Goal: Ask a question: Seek information or help from site administrators or community

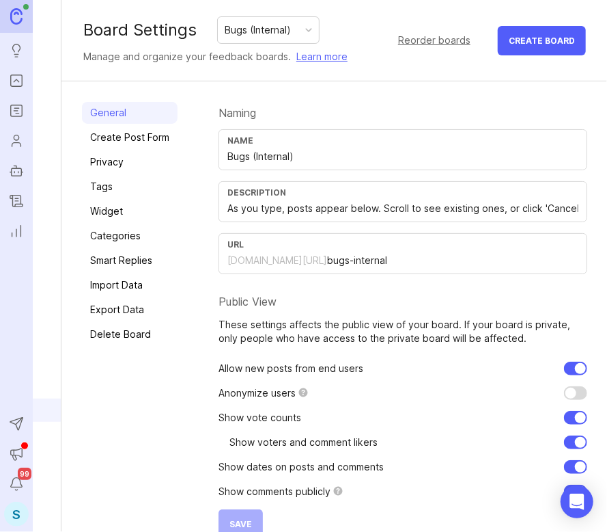
scroll to position [45, 4]
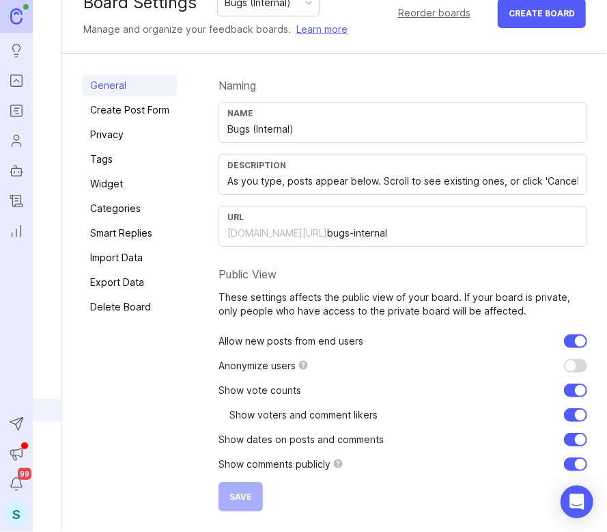
click at [568, 334] on input "checkbox" at bounding box center [575, 341] width 23 height 14
checkbox input "false"
click at [238, 491] on span "Save" at bounding box center [241, 496] width 23 height 10
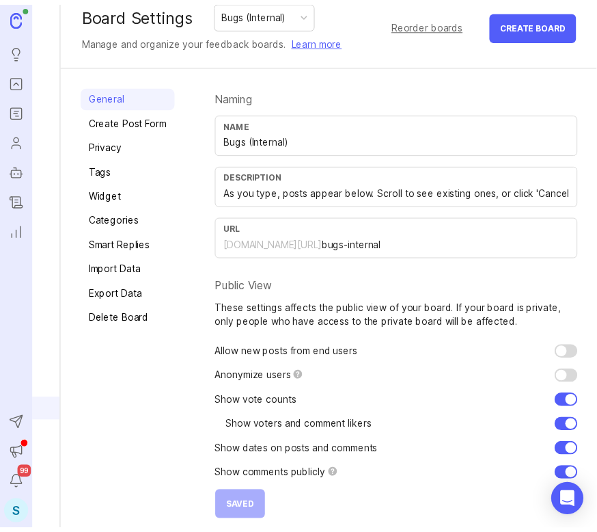
scroll to position [0, 4]
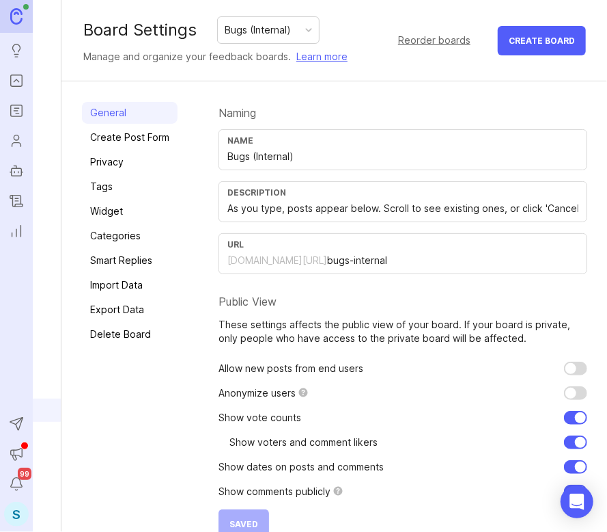
click at [18, 79] on icon "Portal" at bounding box center [16, 80] width 15 height 16
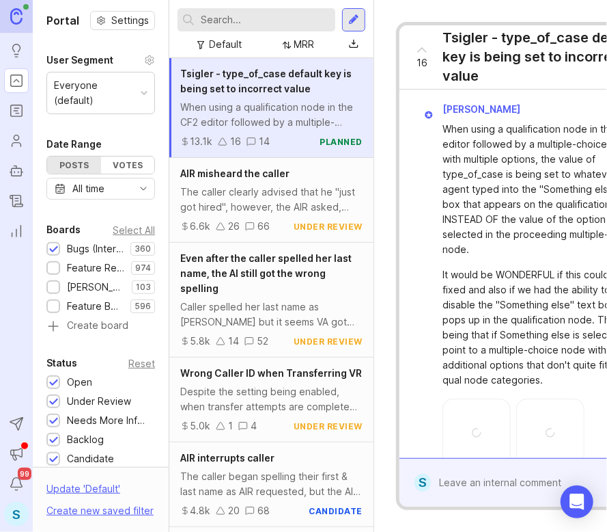
click at [9, 109] on icon "Roadmaps" at bounding box center [16, 110] width 15 height 16
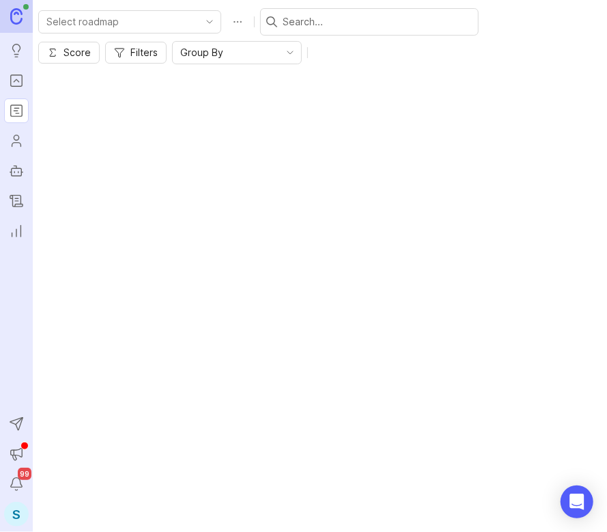
click at [292, 23] on input "text" at bounding box center [378, 21] width 190 height 15
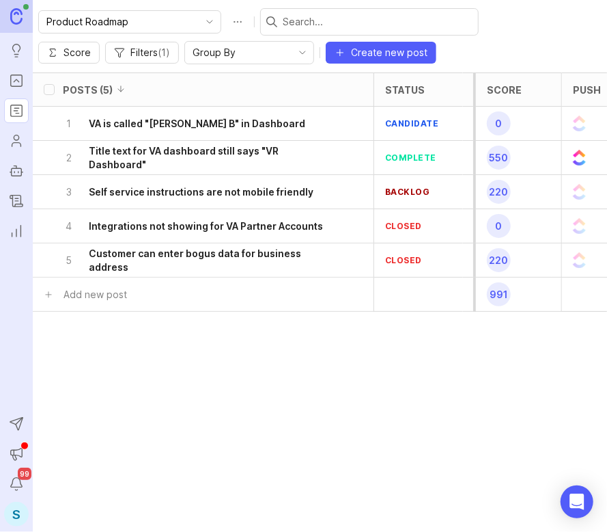
click at [403, 50] on span "Create new post" at bounding box center [389, 53] width 77 height 14
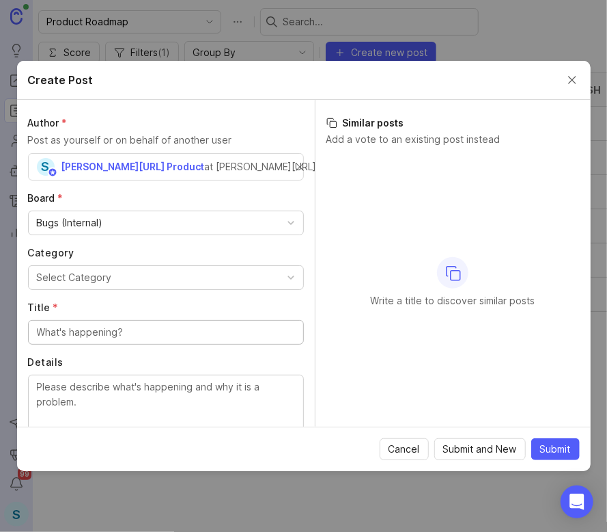
click at [575, 79] on button "Close create post modal" at bounding box center [572, 79] width 15 height 15
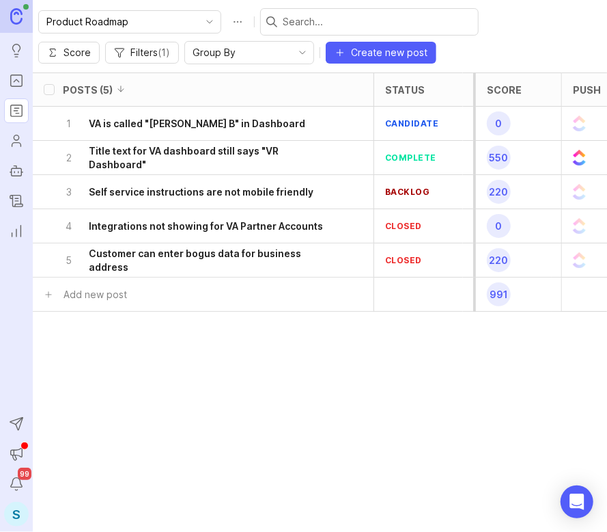
click at [199, 135] on div "1 VA is called "[PERSON_NAME] B" in Dashboard" at bounding box center [199, 123] width 273 height 33
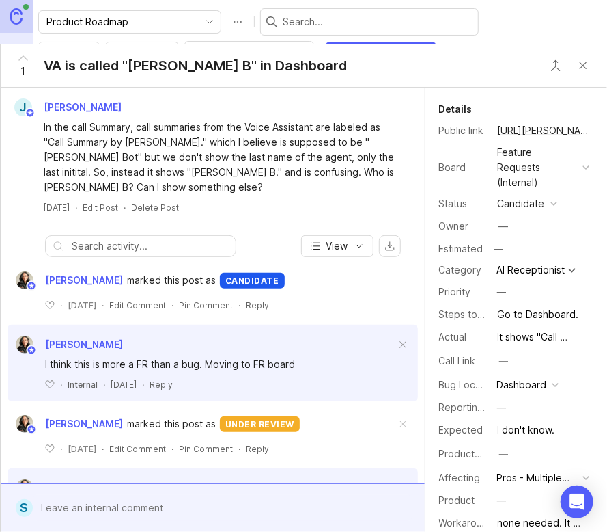
click at [529, 130] on link "[URL][PERSON_NAME][PERSON_NAME]" at bounding box center [544, 131] width 100 height 18
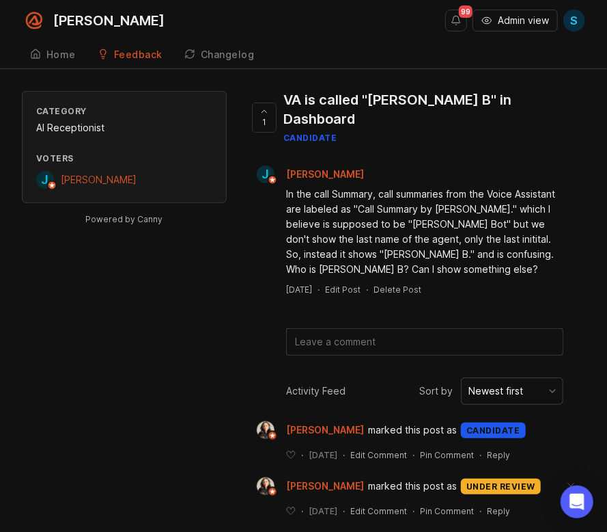
click at [135, 61] on link "Feedback" at bounding box center [129, 55] width 81 height 28
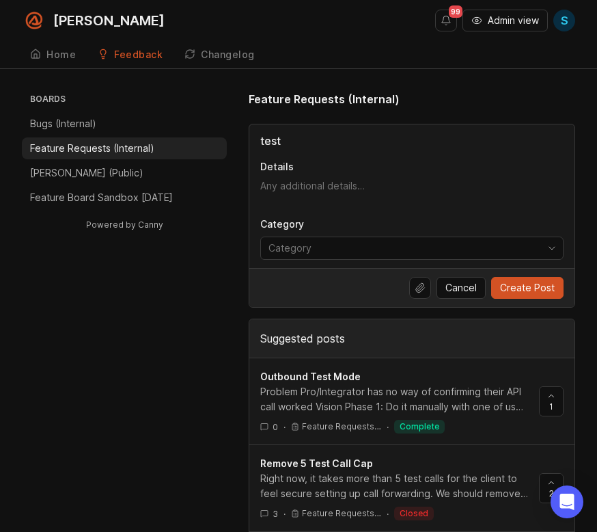
type input "test"
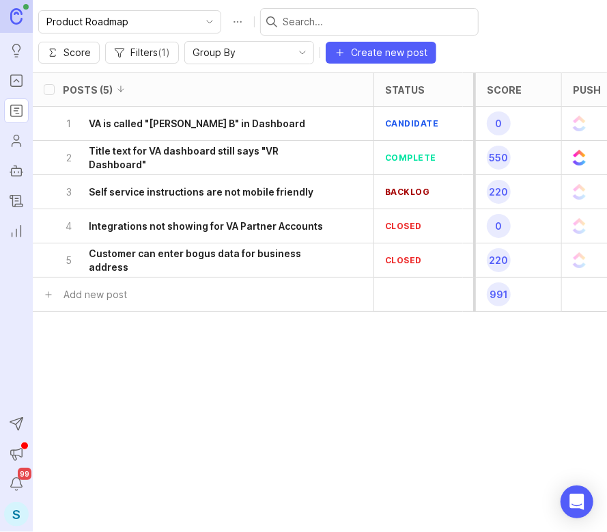
click at [18, 81] on icon "Portal" at bounding box center [16, 80] width 5 height 3
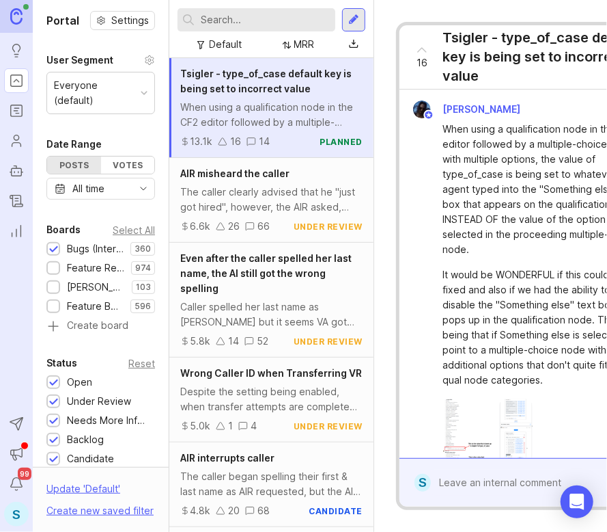
click at [18, 516] on div "S" at bounding box center [16, 513] width 25 height 25
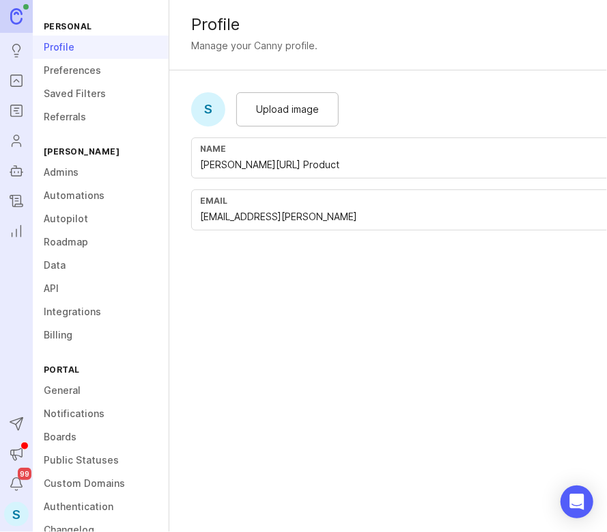
click at [77, 241] on link "Roadmap" at bounding box center [101, 241] width 136 height 23
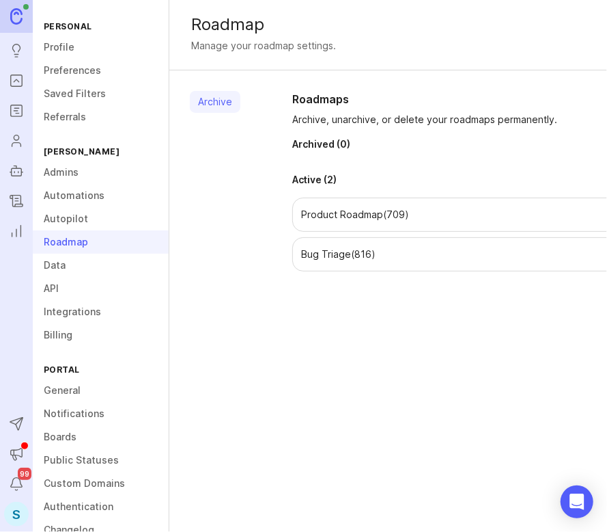
click at [63, 433] on link "Boards" at bounding box center [101, 436] width 136 height 23
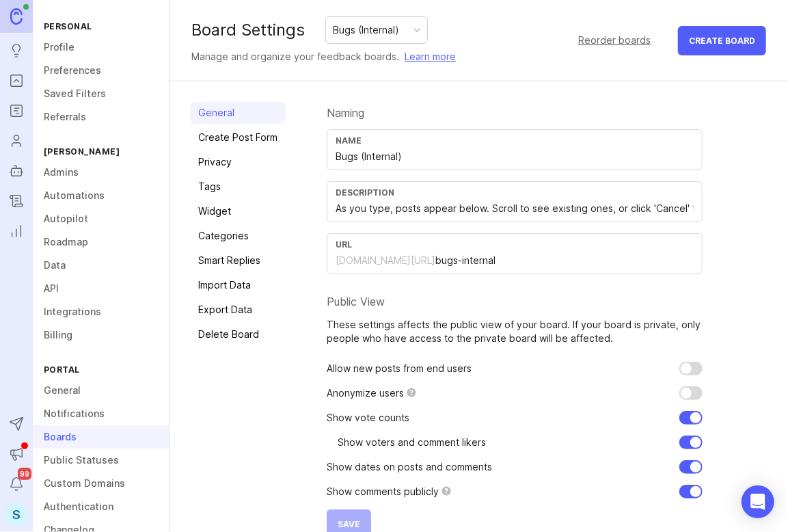
click at [228, 163] on link "Privacy" at bounding box center [238, 162] width 96 height 22
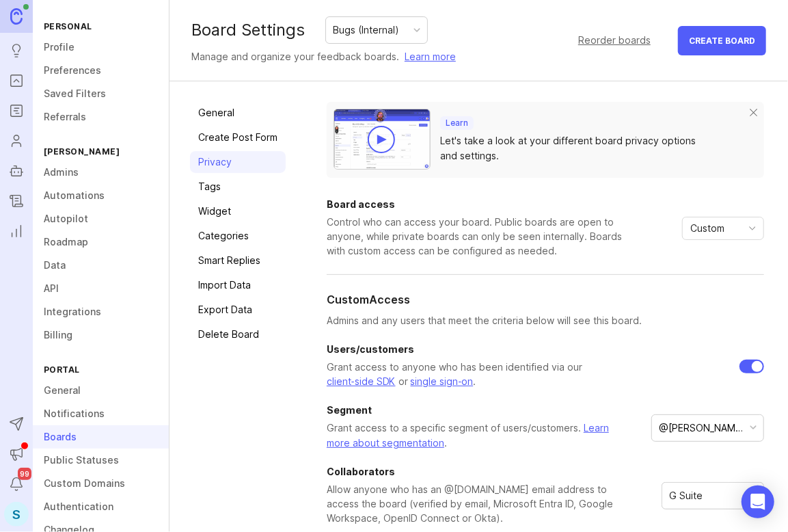
click at [607, 227] on icon "toggle icon" at bounding box center [752, 228] width 22 height 11
click at [607, 297] on div "Custom Access" at bounding box center [545, 299] width 437 height 16
click at [607, 228] on icon "toggle icon" at bounding box center [751, 228] width 5 height 3
click at [607, 258] on li "Private" at bounding box center [716, 253] width 81 height 23
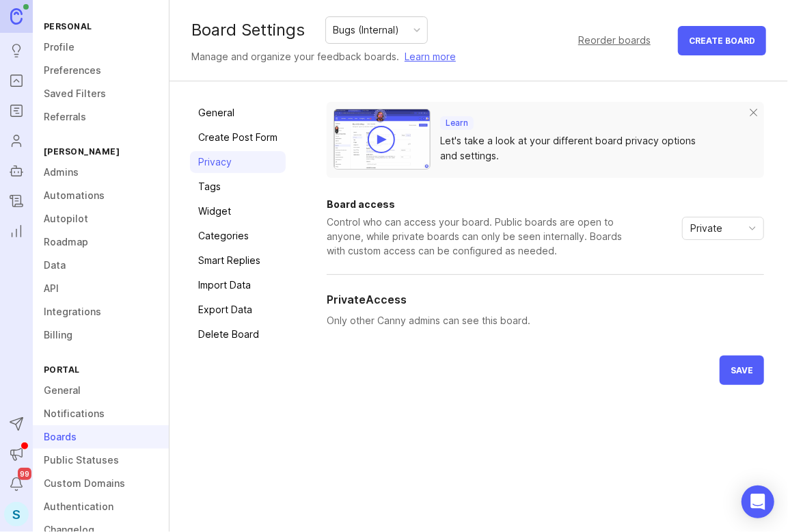
click at [607, 227] on icon "toggle icon" at bounding box center [752, 228] width 22 height 11
click at [607, 296] on span "Custom" at bounding box center [708, 298] width 34 height 15
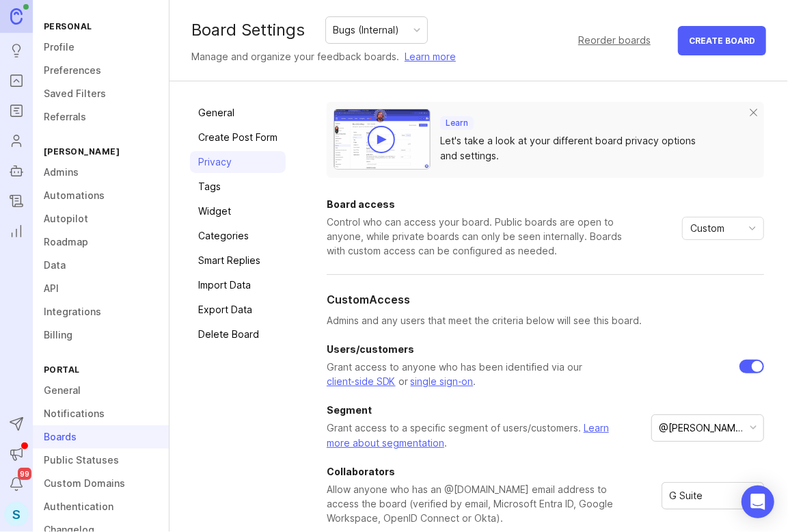
click at [607, 226] on icon "toggle icon" at bounding box center [752, 228] width 22 height 11
click at [607, 184] on div "Learn Let's take a look at your different board privacy options and settings." at bounding box center [545, 145] width 437 height 87
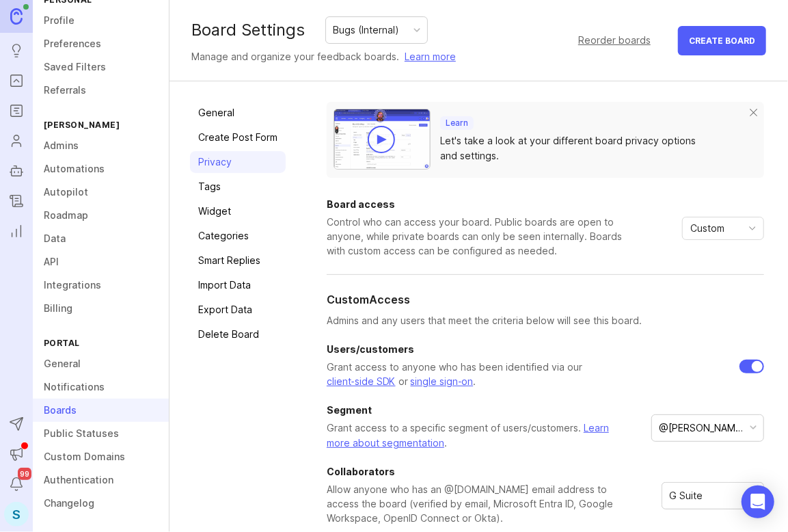
click at [224, 116] on link "General" at bounding box center [238, 113] width 96 height 22
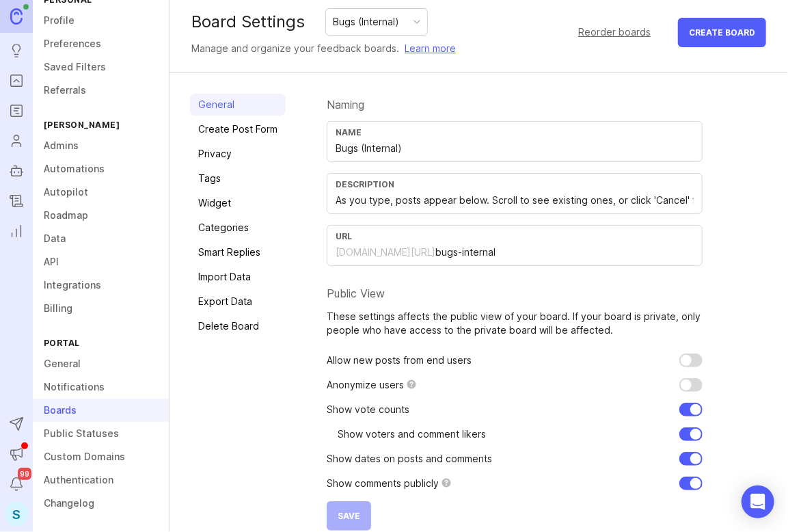
scroll to position [25, 0]
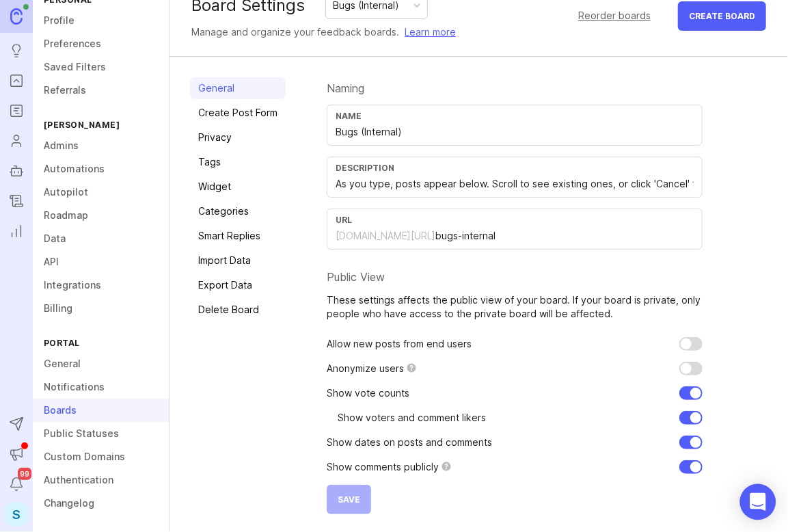
click at [607, 501] on icon "Open Intercom Messenger" at bounding box center [757, 502] width 16 height 18
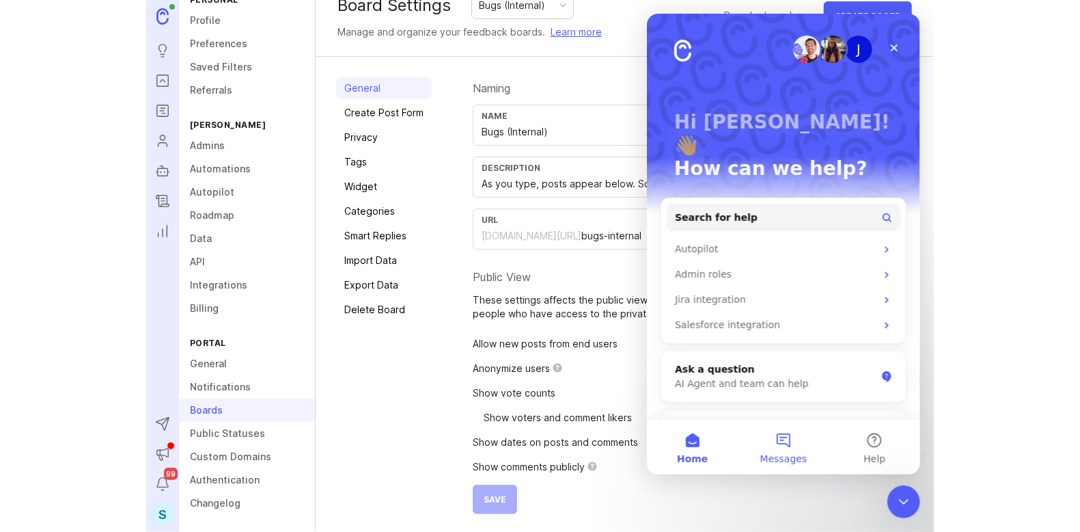
scroll to position [240, 0]
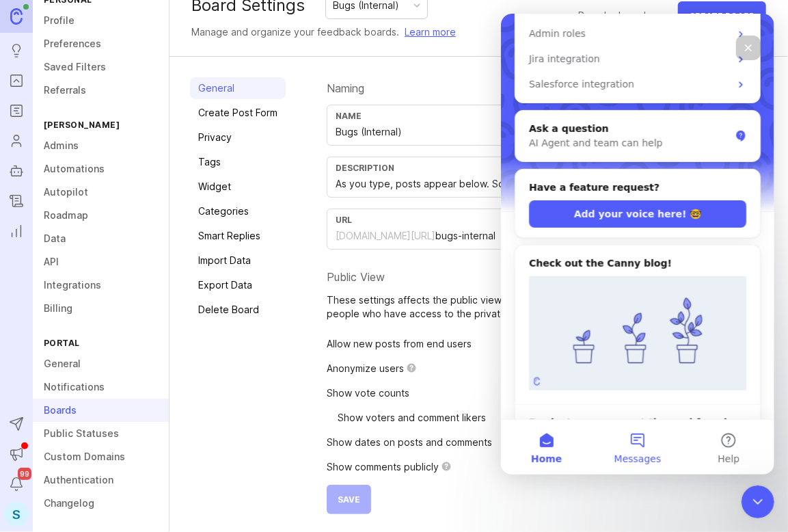
click at [607, 454] on span "Messages" at bounding box center [637, 459] width 47 height 10
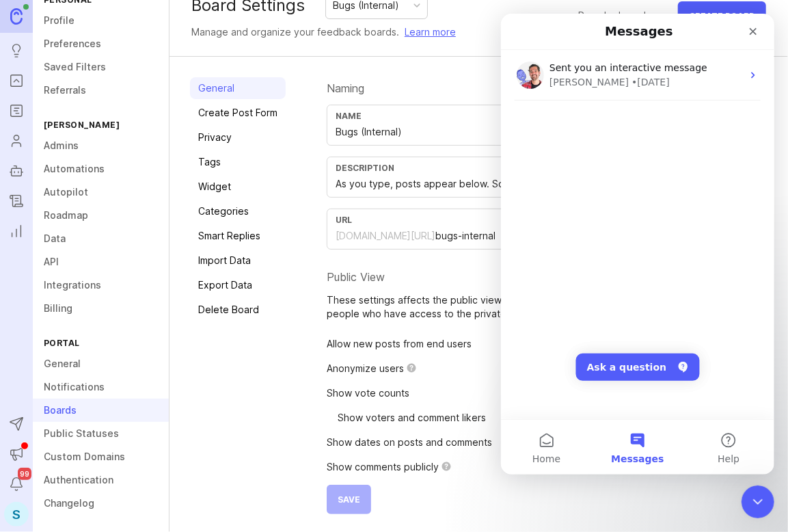
click at [607, 454] on span "Messages" at bounding box center [636, 459] width 53 height 10
click at [607, 372] on button "Ask a question" at bounding box center [637, 366] width 124 height 27
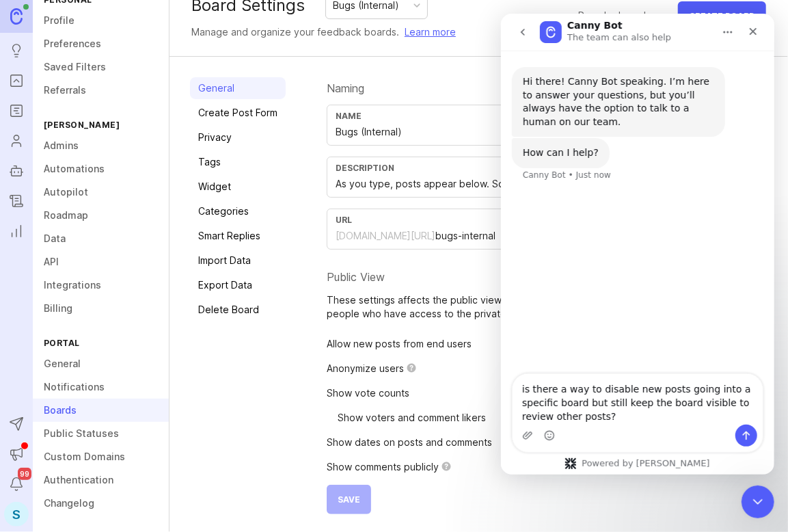
type textarea "is there a way to disable new posts going into a specific board but still keep …"
click at [603, 415] on textarea "is there a way to disable new posts going into a specific board but still keep …" at bounding box center [637, 399] width 250 height 51
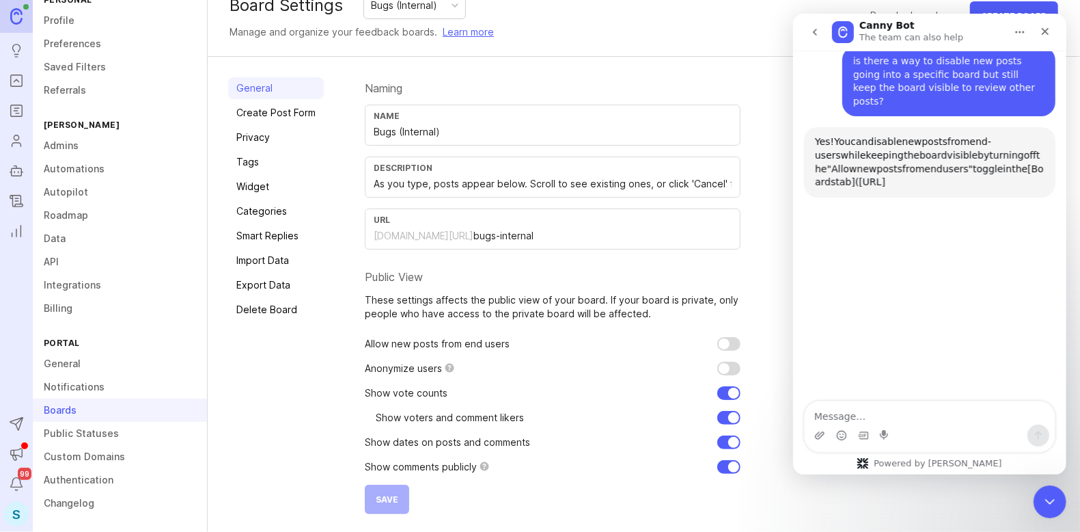
scroll to position [132, 0]
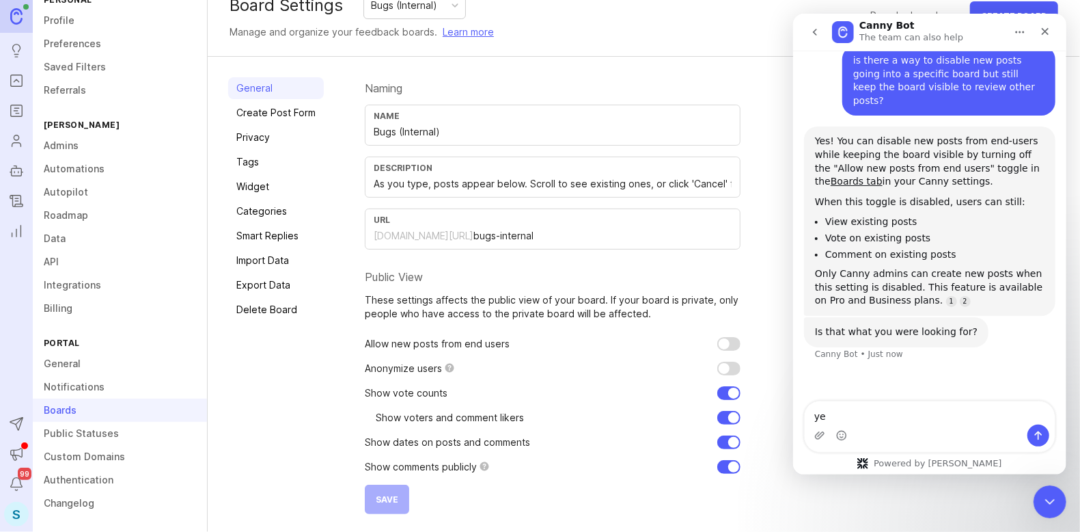
type textarea "yes"
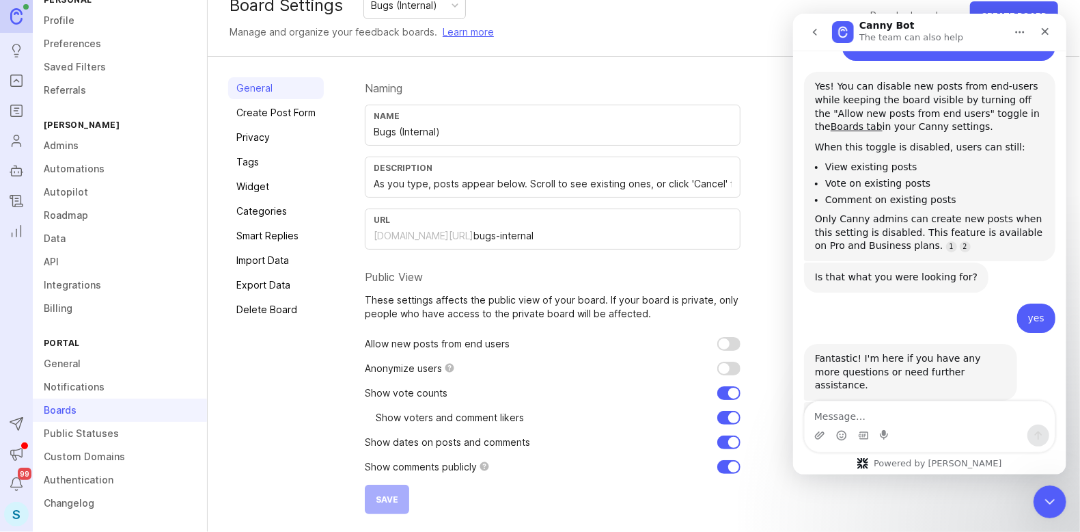
scroll to position [187, 0]
